Goal: Task Accomplishment & Management: Manage account settings

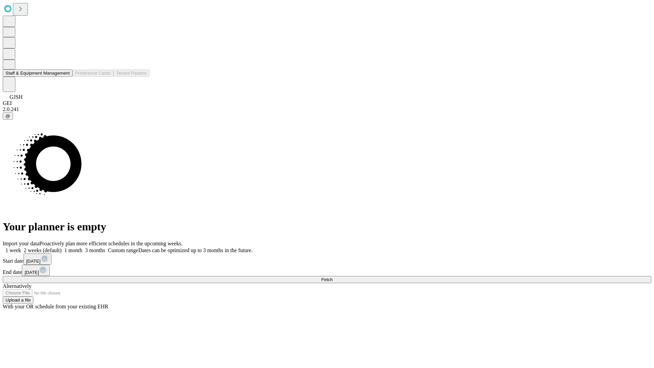
click at [65, 77] on button "Staff & Equipment Management" at bounding box center [38, 72] width 70 height 7
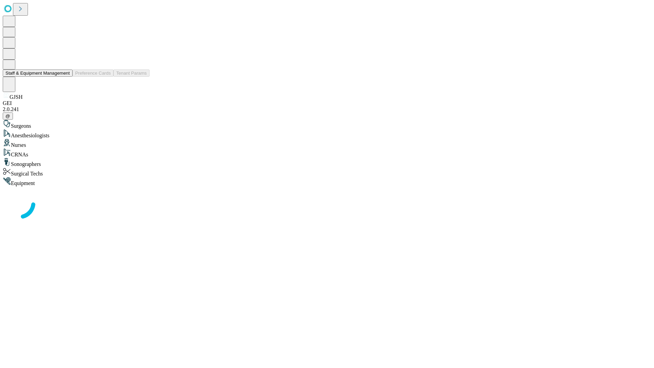
click at [65, 77] on button "Staff & Equipment Management" at bounding box center [38, 72] width 70 height 7
